Goal: Find specific page/section

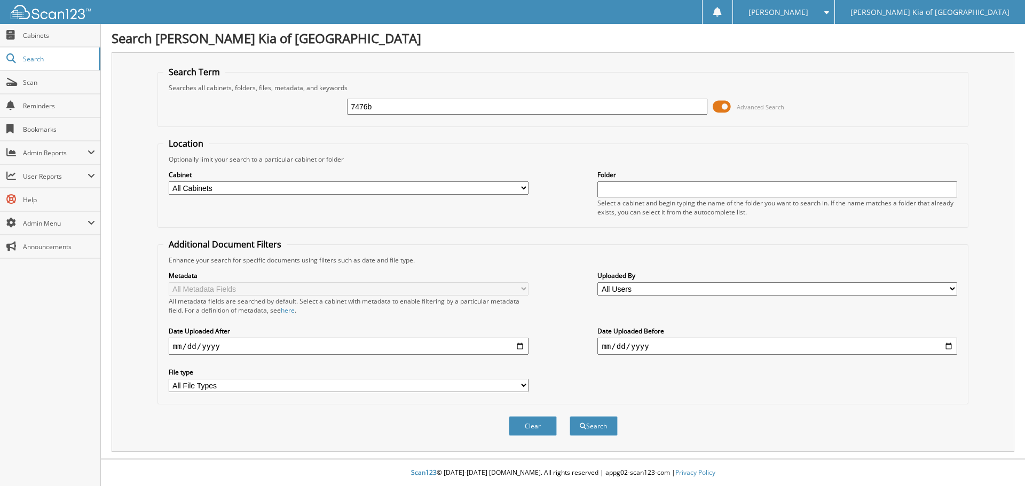
type input "7476b"
click at [569, 416] on button "Search" at bounding box center [593, 426] width 48 height 20
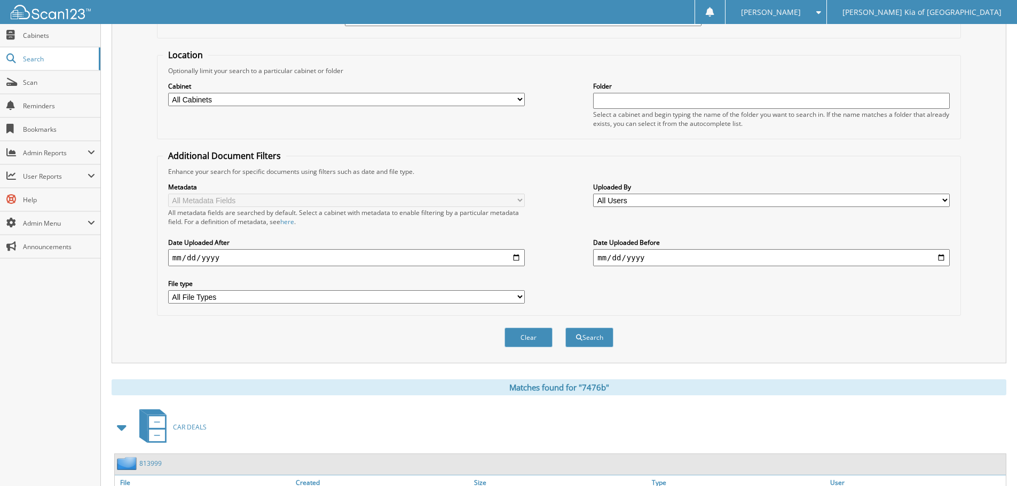
scroll to position [170, 0]
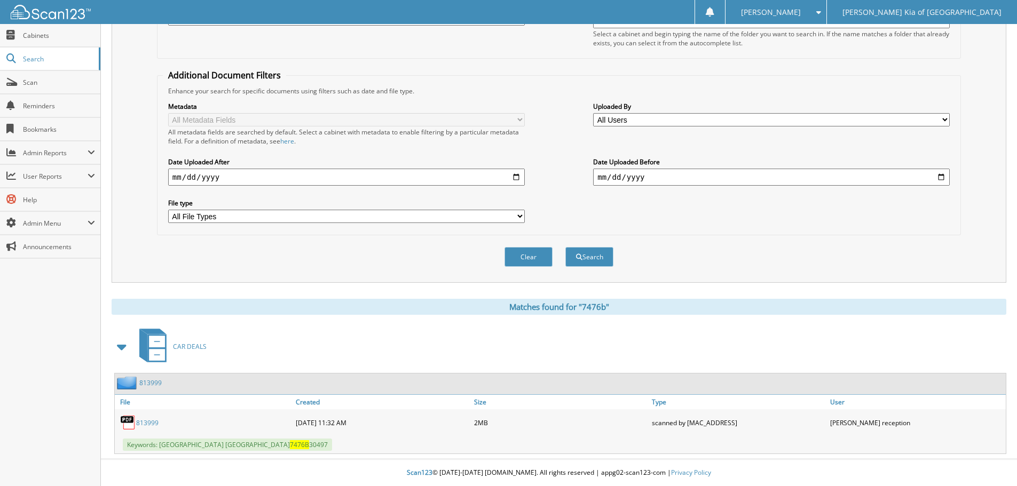
click at [150, 418] on link "813999" at bounding box center [147, 422] width 22 height 9
